Goal: Task Accomplishment & Management: Use online tool/utility

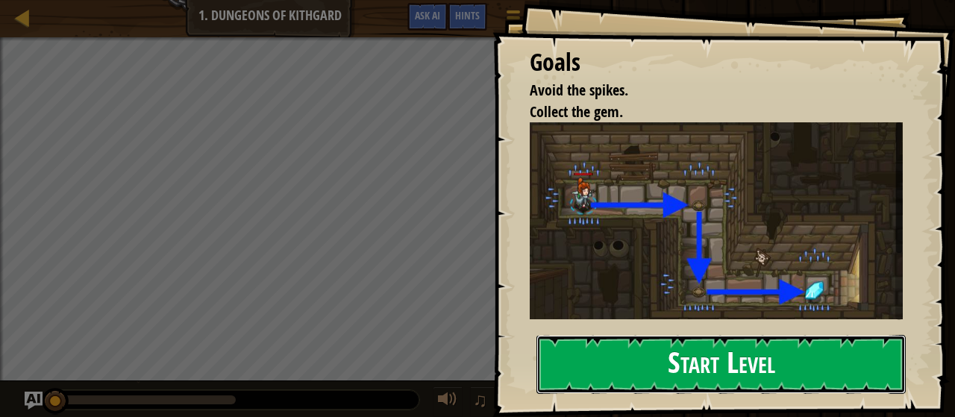
click at [722, 358] on button "Start Level" at bounding box center [720, 364] width 369 height 59
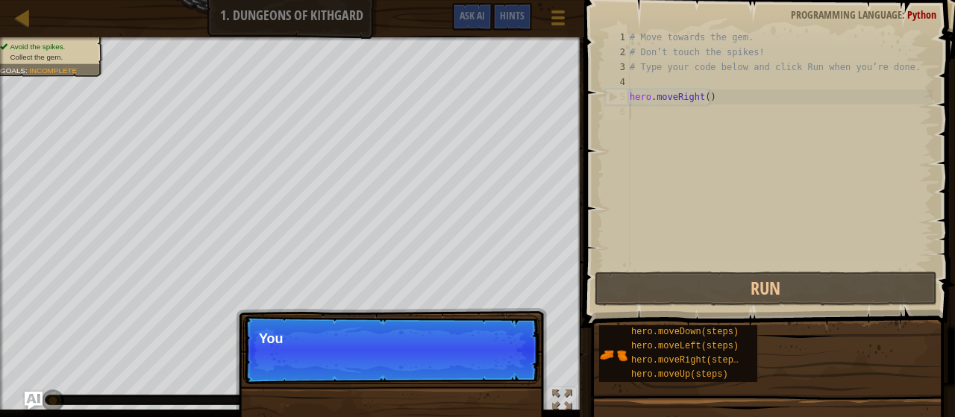
click at [492, 356] on p "Skip (esc) Continue You" at bounding box center [391, 350] width 296 height 69
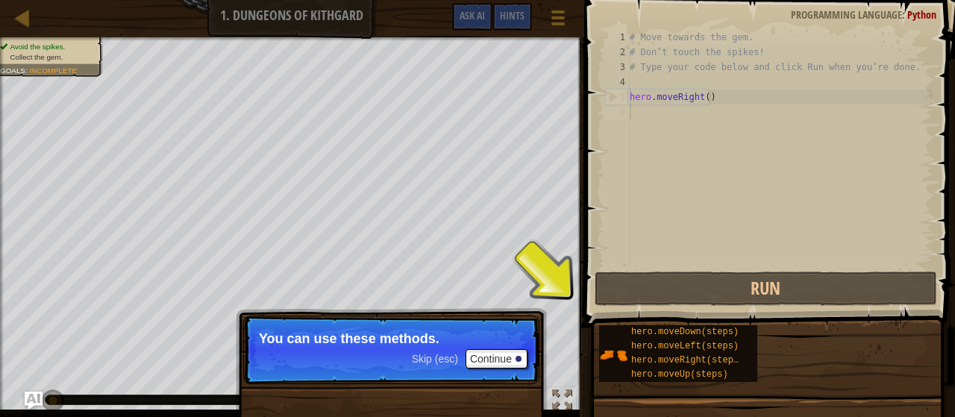
scroll to position [7, 0]
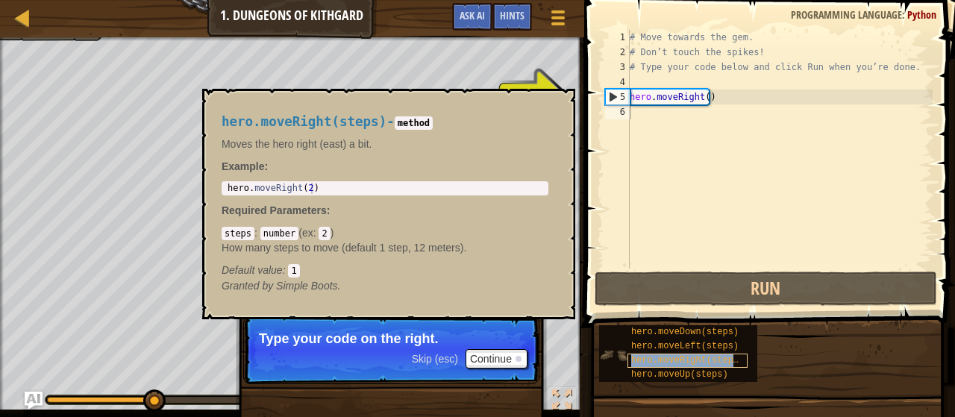
click at [683, 357] on span "hero.moveRight(steps)" at bounding box center [687, 360] width 113 height 10
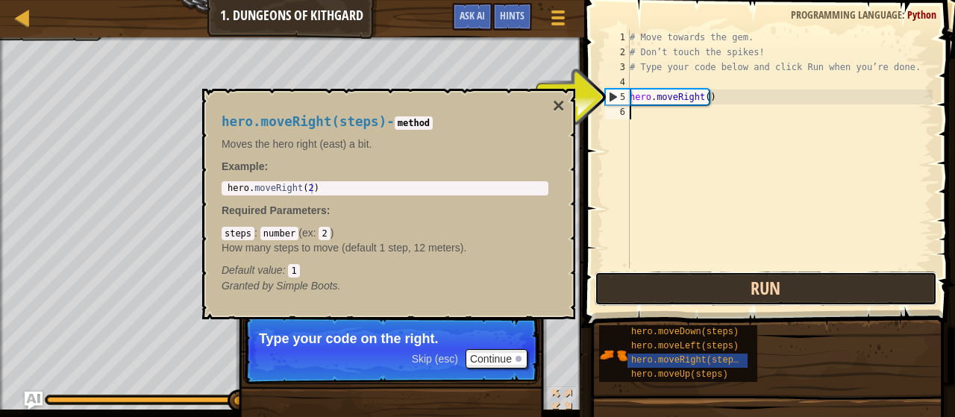
click at [759, 288] on button "Run" at bounding box center [766, 289] width 342 height 34
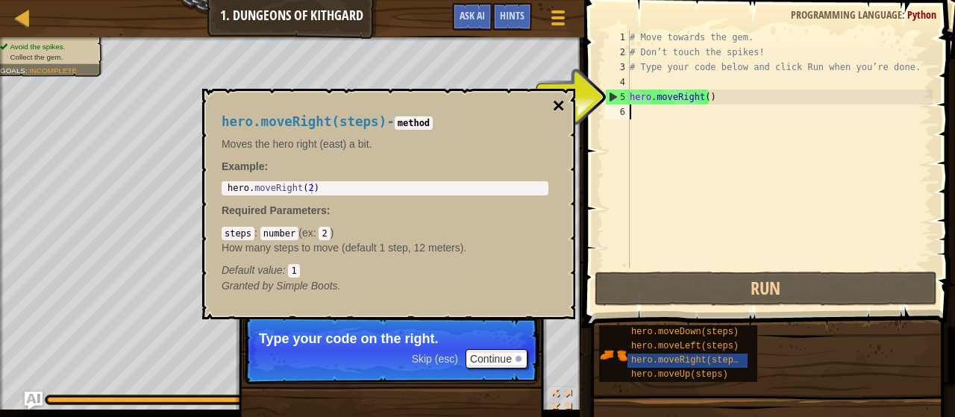
click at [558, 104] on button "×" at bounding box center [559, 106] width 12 height 21
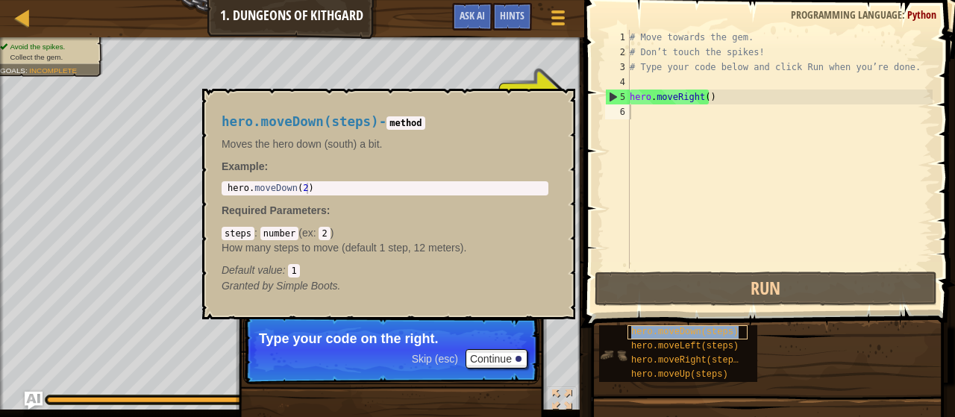
click at [689, 334] on span "hero.moveDown(steps)" at bounding box center [684, 332] width 107 height 10
click at [637, 110] on div "# Move towards the gem. # Don’t touch the spikes! # Type your code below and cl…" at bounding box center [780, 164] width 306 height 269
click at [698, 329] on span "hero.moveDown(steps)" at bounding box center [684, 332] width 107 height 10
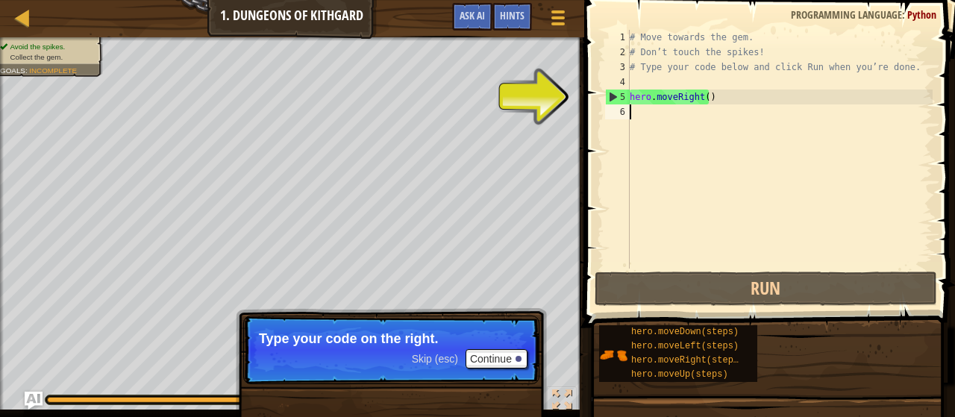
click at [651, 111] on div "# Move towards the gem. # Don’t touch the spikes! # Type your code below and cl…" at bounding box center [780, 164] width 306 height 269
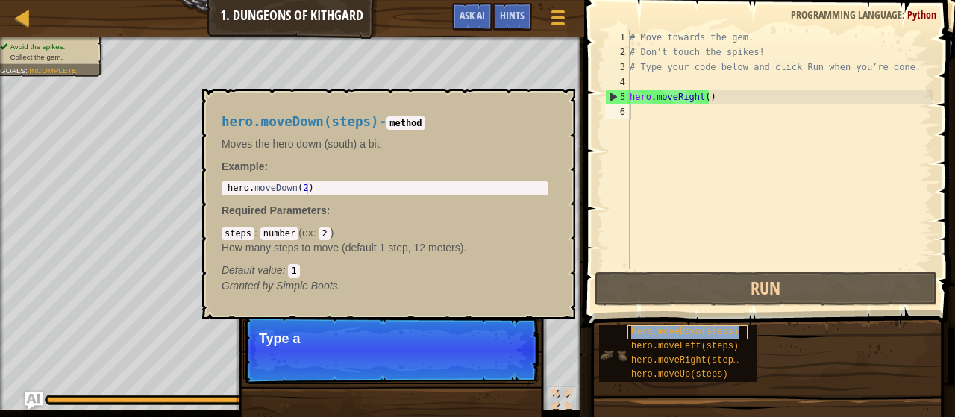
click at [672, 331] on span "hero.moveDown(steps)" at bounding box center [684, 332] width 107 height 10
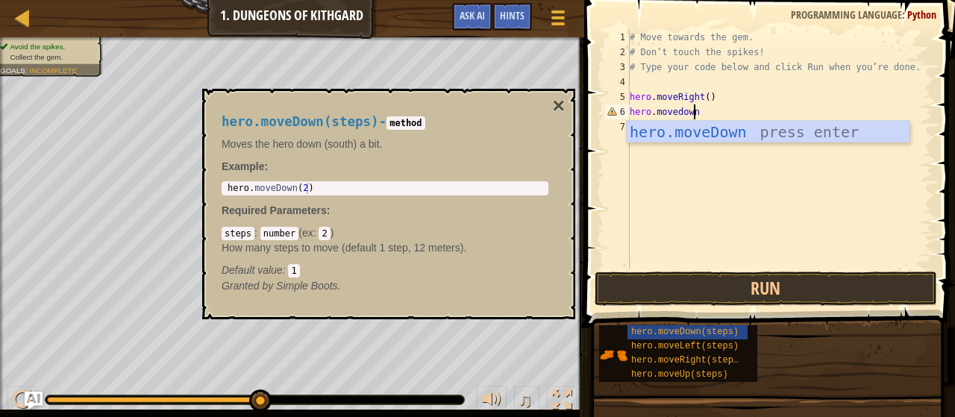
scroll to position [7, 4]
click at [771, 287] on button "Run" at bounding box center [766, 289] width 342 height 34
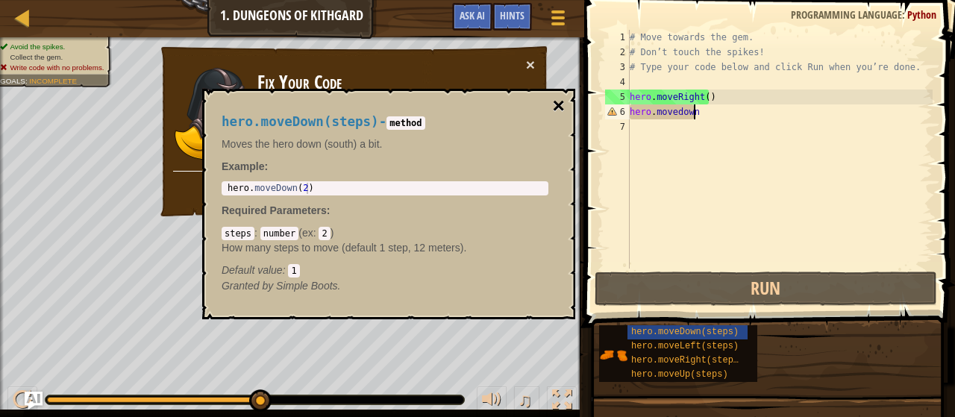
click at [559, 101] on button "×" at bounding box center [559, 106] width 12 height 21
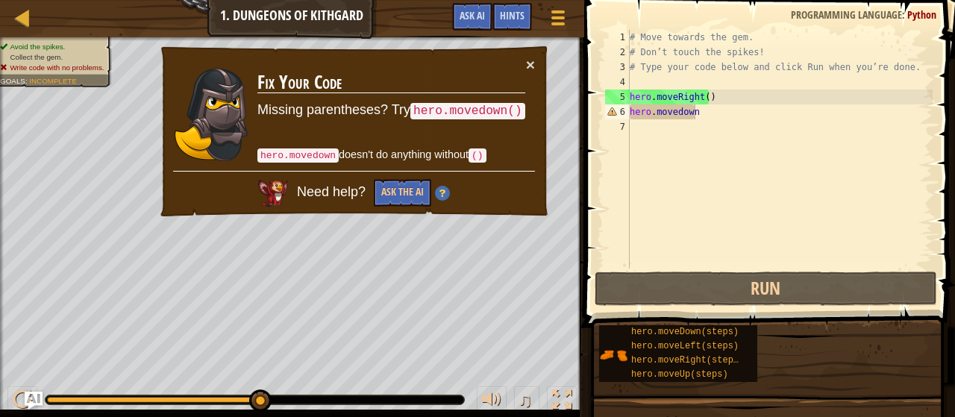
click at [705, 110] on div "# Move towards the gem. # Don’t touch the spikes! # Type your code below and cl…" at bounding box center [780, 164] width 306 height 269
click at [695, 114] on div "# Move towards the gem. # Don’t touch the spikes! # Type your code below and cl…" at bounding box center [780, 164] width 306 height 269
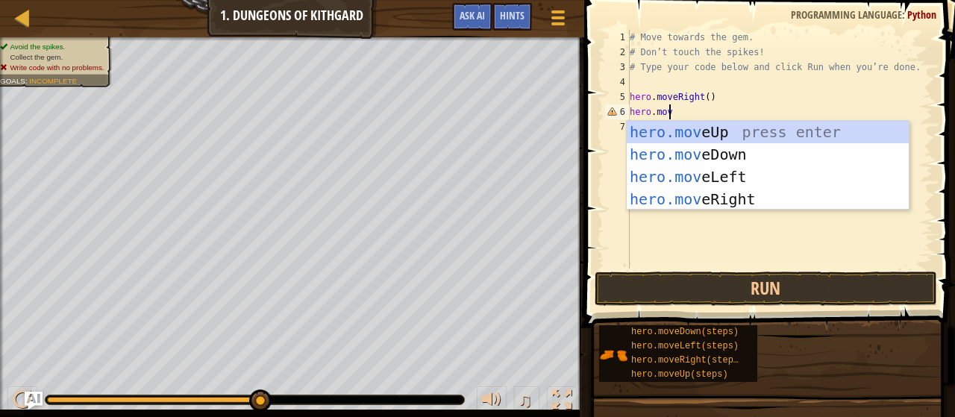
scroll to position [7, 2]
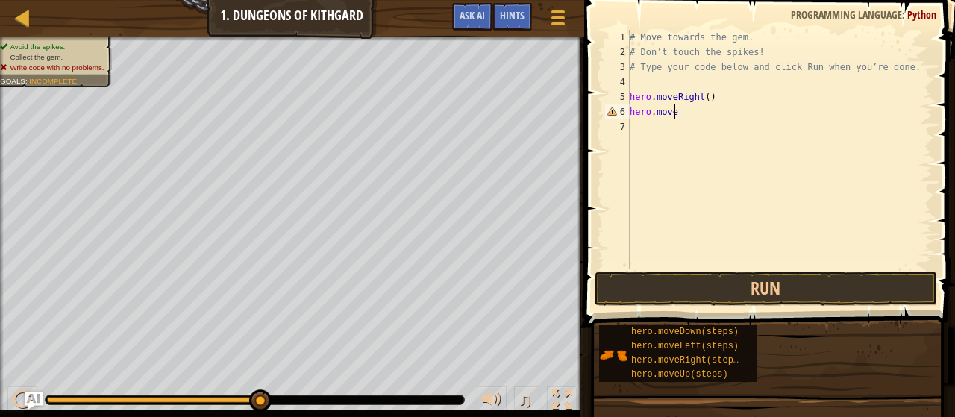
click at [696, 116] on div "# Move towards the gem. # Don’t touch the spikes! # Type your code below and cl…" at bounding box center [780, 164] width 306 height 269
type textarea "hero.moveD"
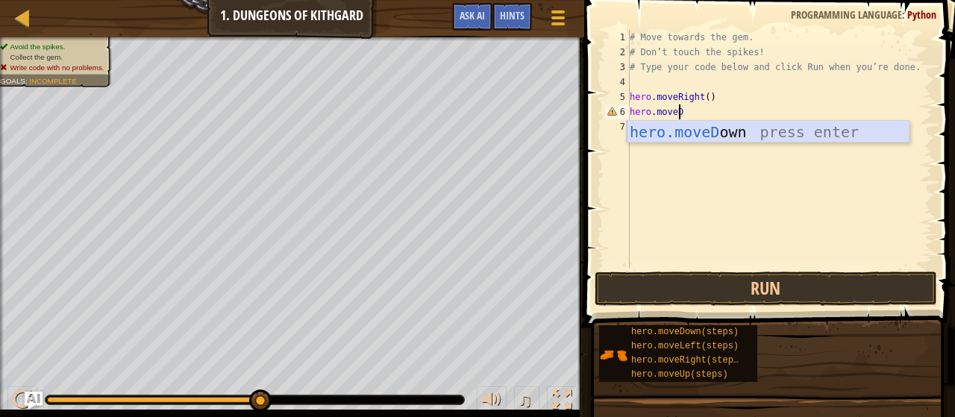
click at [697, 134] on div "hero.moveD own press enter" at bounding box center [768, 154] width 283 height 67
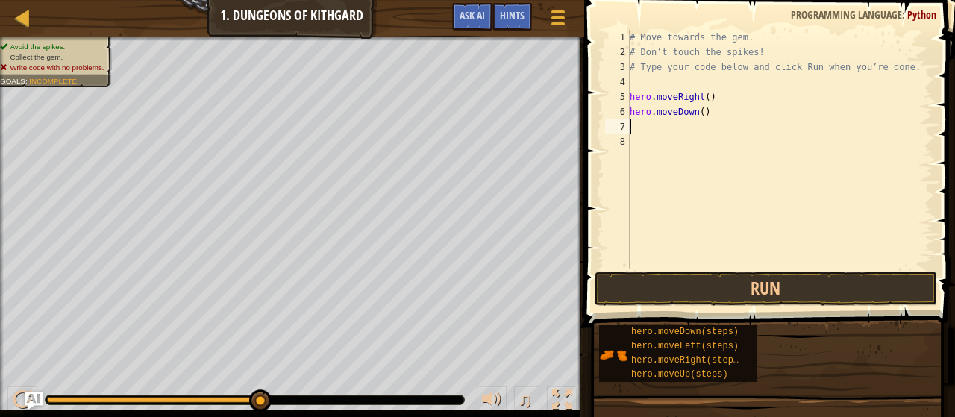
scroll to position [7, 0]
click at [770, 290] on button "Run" at bounding box center [766, 289] width 342 height 34
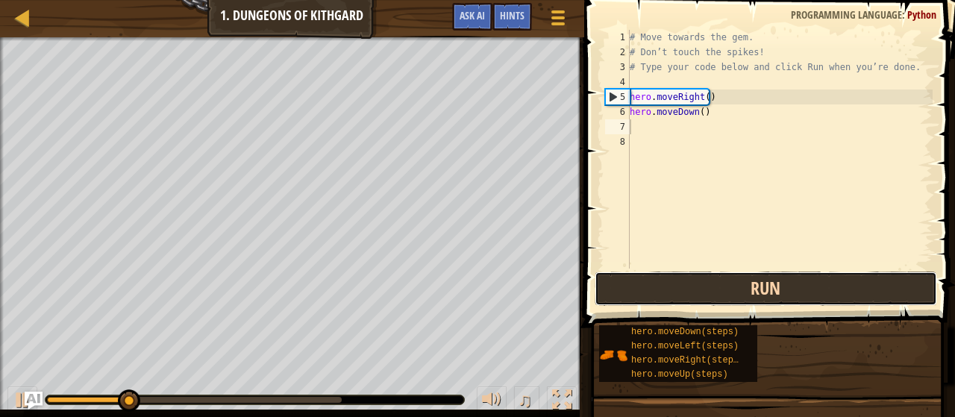
click at [770, 290] on button "Run" at bounding box center [766, 289] width 342 height 34
click at [770, 290] on button "Running" at bounding box center [766, 289] width 342 height 34
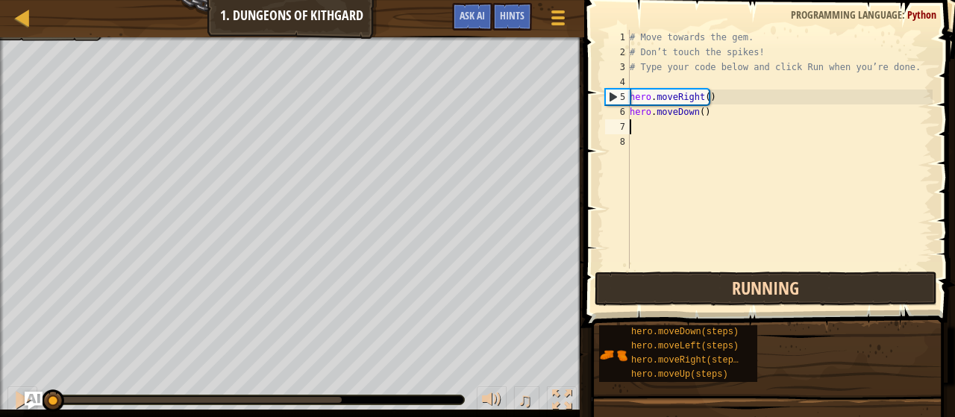
click at [770, 290] on button "Running" at bounding box center [766, 289] width 342 height 34
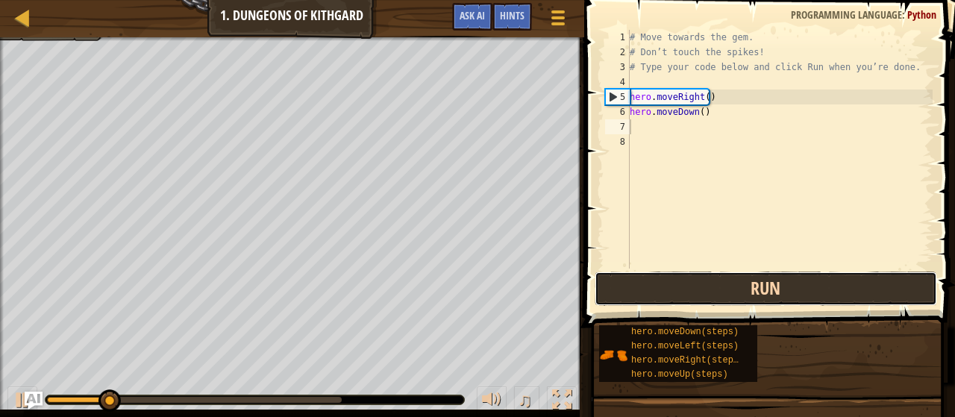
click at [770, 290] on button "Run" at bounding box center [766, 289] width 342 height 34
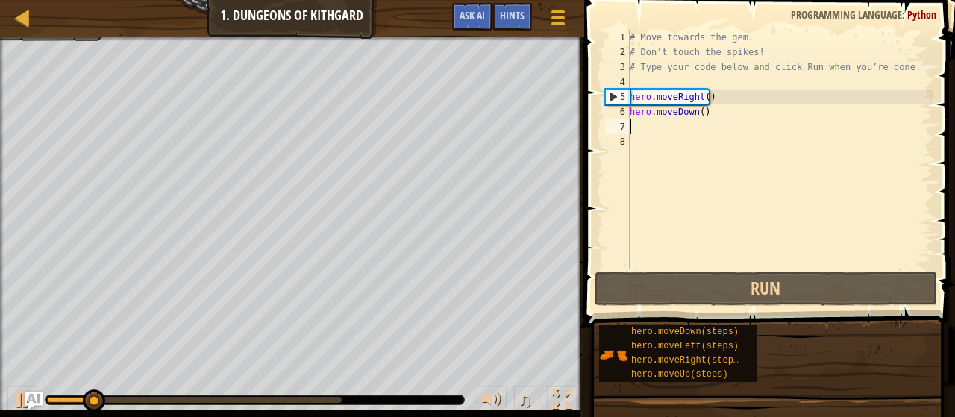
click at [697, 116] on div "# Move towards the gem. # Don’t touch the spikes! # Type your code below and cl…" at bounding box center [780, 164] width 306 height 269
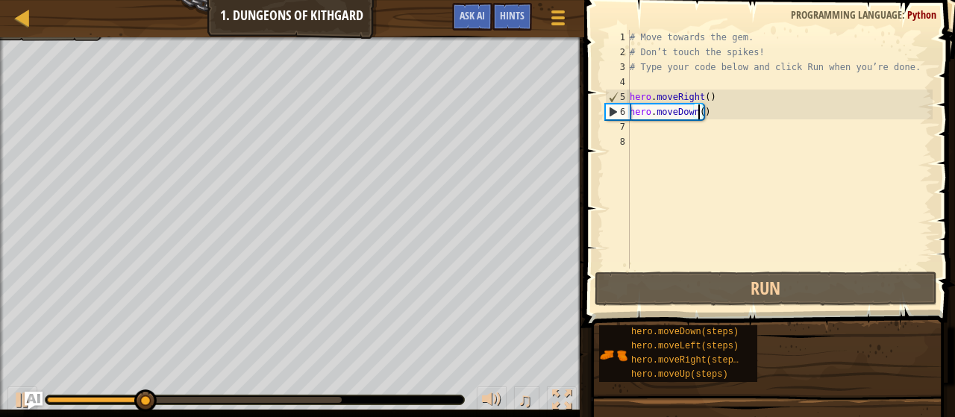
scroll to position [7, 6]
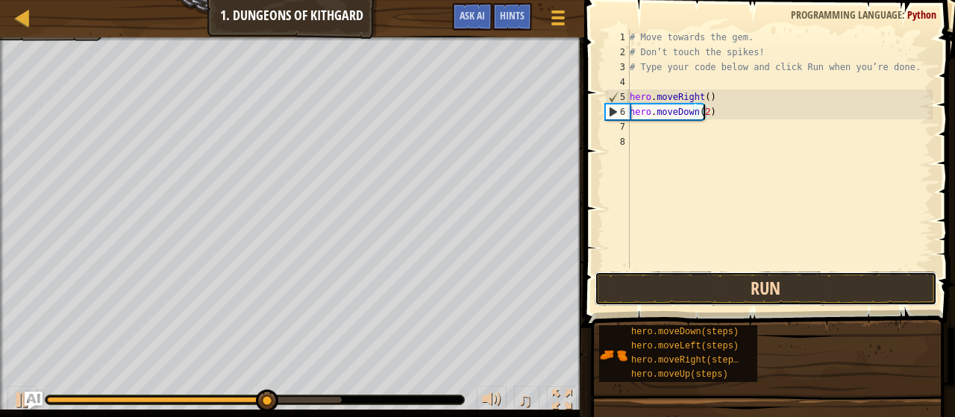
click at [759, 289] on button "Run" at bounding box center [766, 289] width 342 height 34
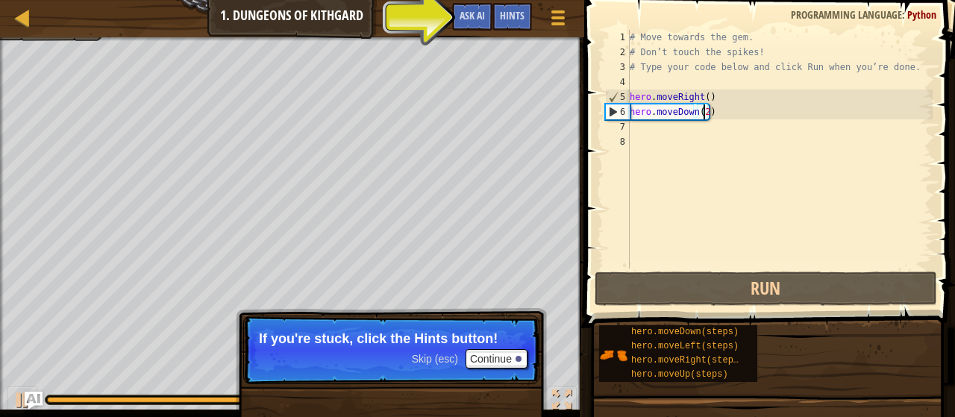
type textarea "hero.moveDown()"
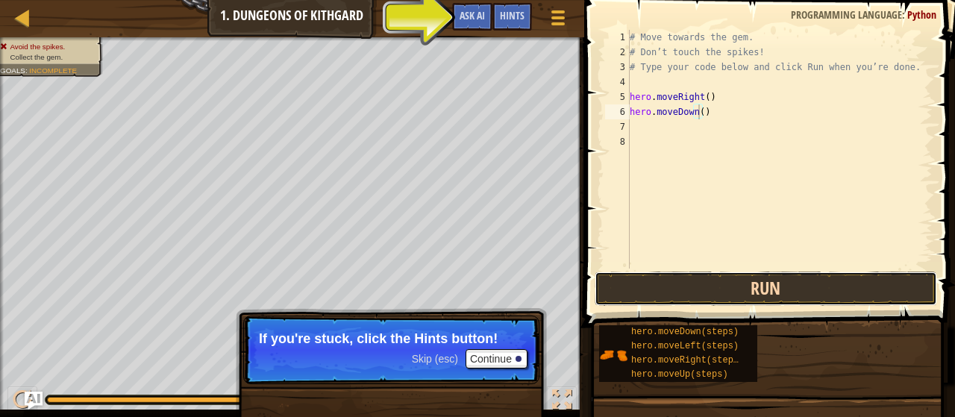
click at [772, 289] on button "Run" at bounding box center [766, 289] width 342 height 34
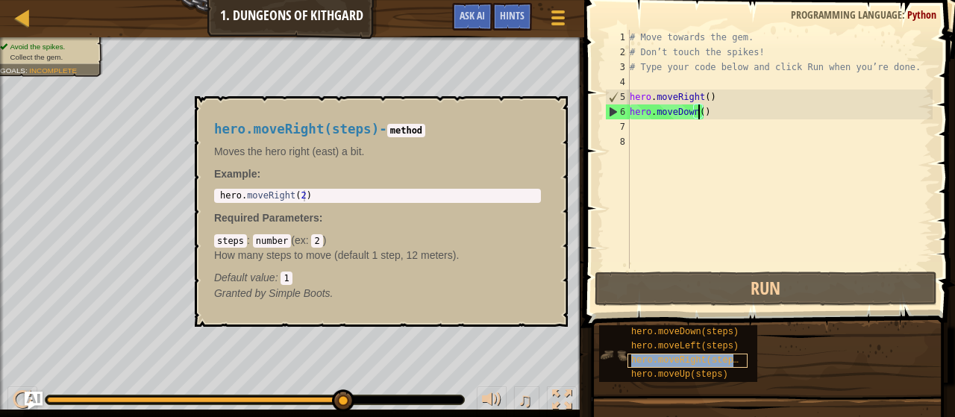
click at [670, 361] on span "hero.moveRight(steps)" at bounding box center [687, 360] width 113 height 10
type textarea "hero.moveRight(2)"
click at [337, 193] on div "hero . moveRight ( 2 )" at bounding box center [377, 207] width 321 height 34
click at [642, 128] on div "# Move towards the gem. # Don’t touch the spikes! # Type your code below and cl…" at bounding box center [780, 164] width 306 height 269
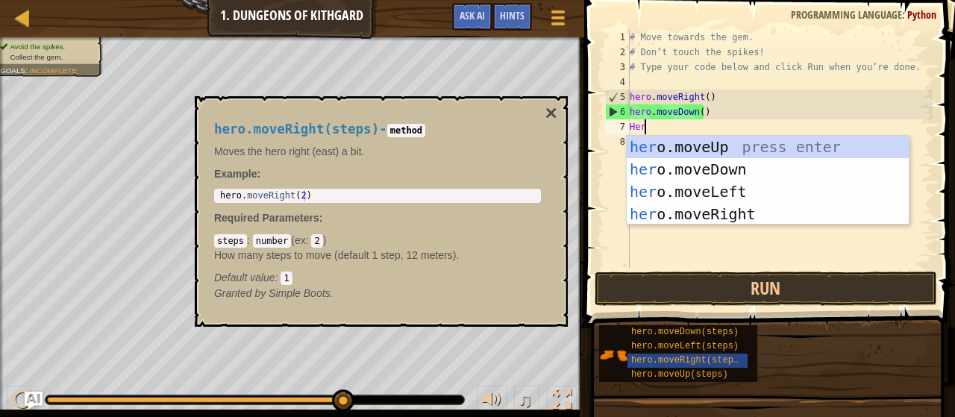
type textarea "Hero"
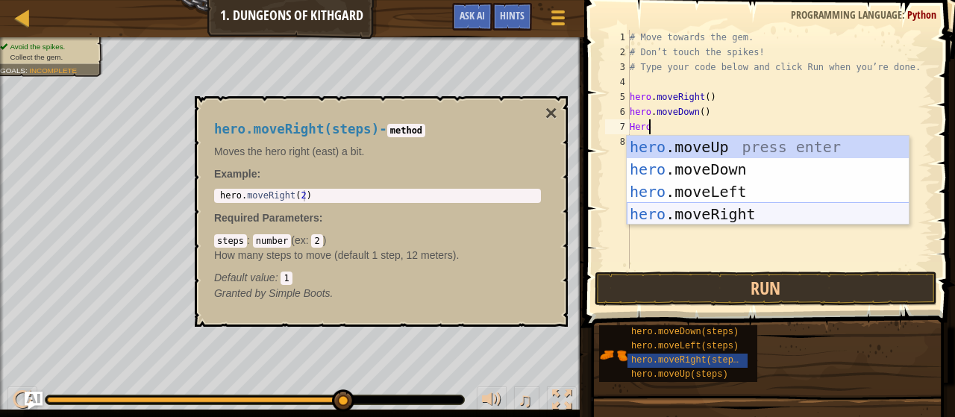
click at [684, 215] on div "hero .moveUp press enter hero .moveDown press enter hero .moveLeft press enter …" at bounding box center [768, 203] width 283 height 134
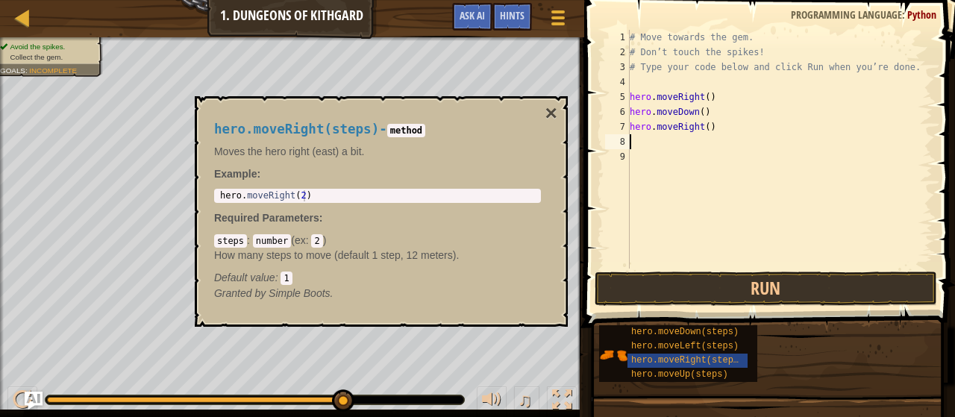
scroll to position [7, 0]
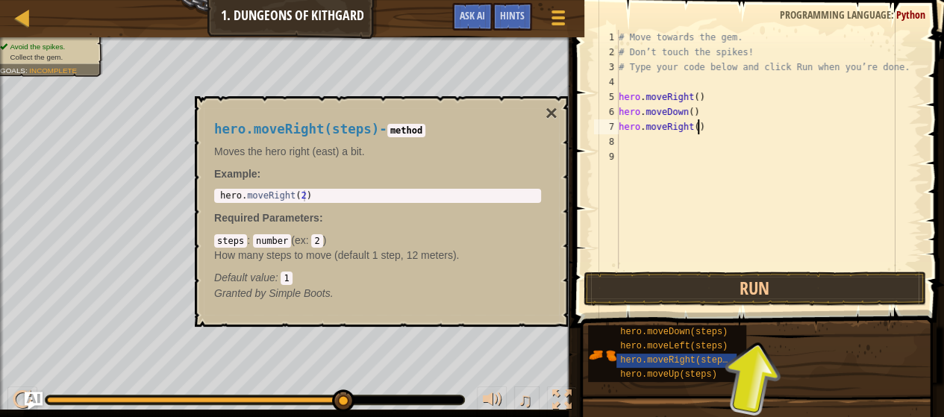
click at [701, 128] on div "# Move towards the gem. # Don’t touch the spikes! # Type your code below and cl…" at bounding box center [769, 164] width 306 height 269
type textarea "hero.moveRight()"
click at [769, 296] on button "Run" at bounding box center [754, 289] width 342 height 34
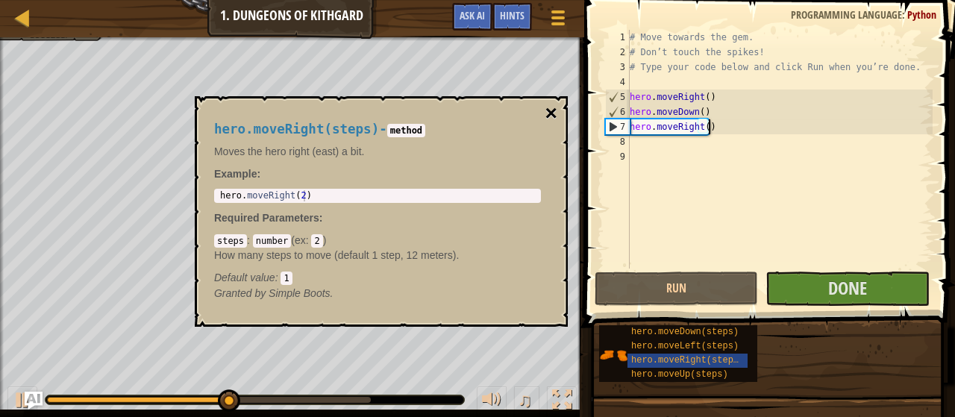
click at [546, 108] on button "×" at bounding box center [551, 113] width 12 height 21
